Goal: Find specific page/section: Find specific page/section

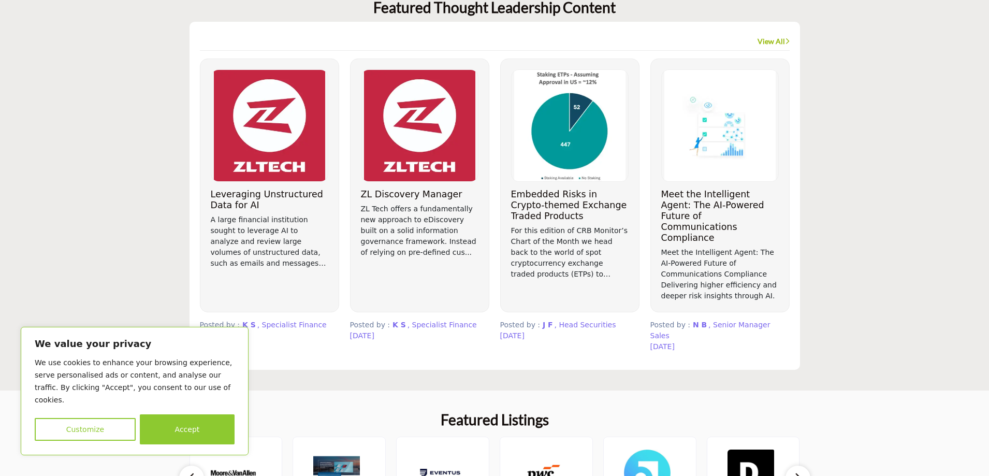
scroll to position [880, 0]
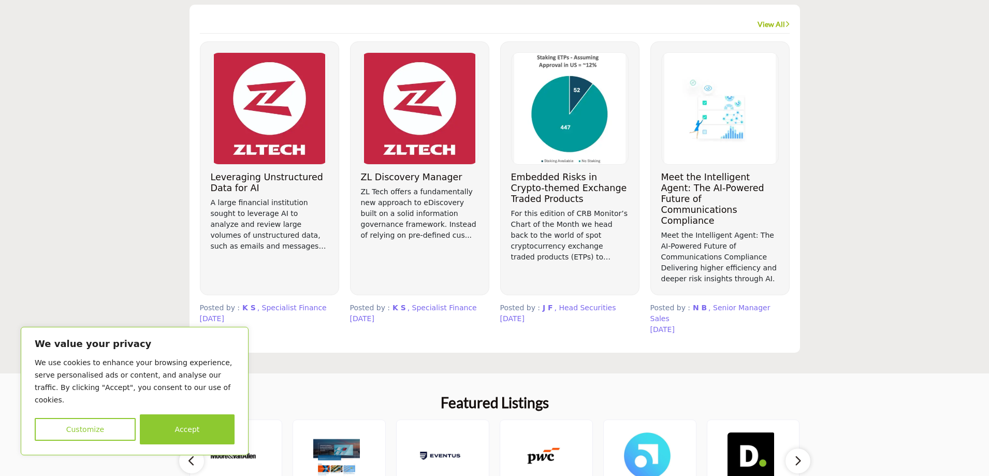
click at [188, 430] on button "Accept" at bounding box center [187, 429] width 95 height 30
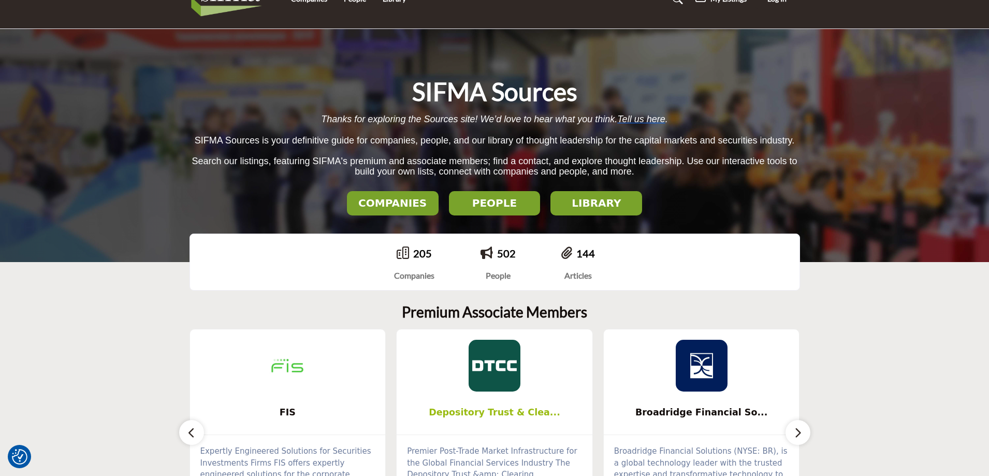
scroll to position [0, 0]
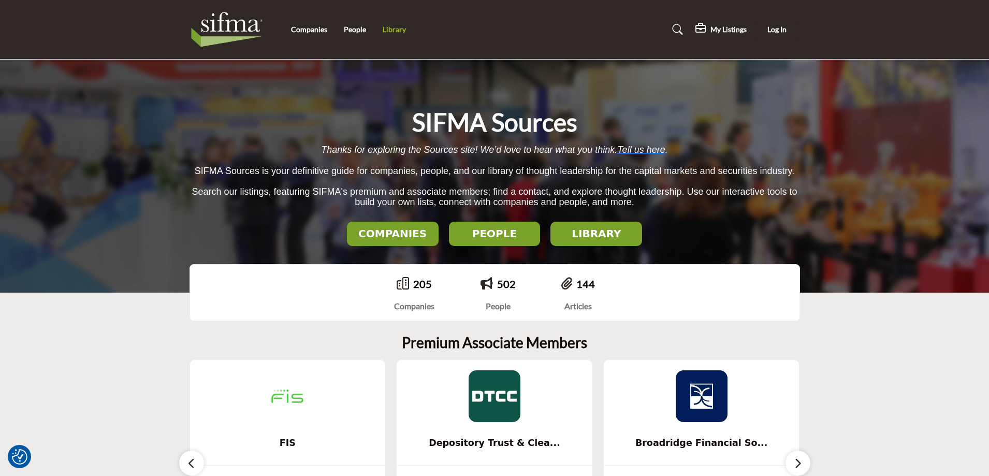
click at [389, 34] on link "Library" at bounding box center [394, 29] width 23 height 9
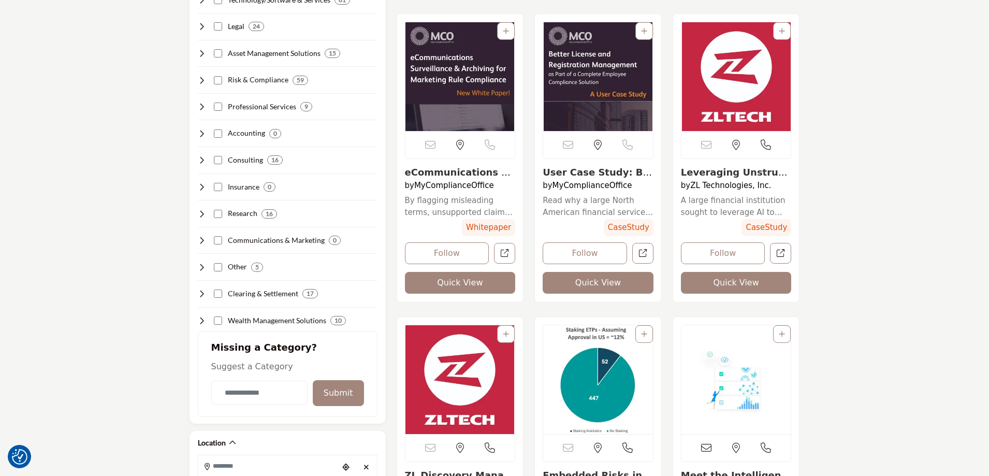
scroll to position [52, 0]
